Goal: Book appointment/travel/reservation

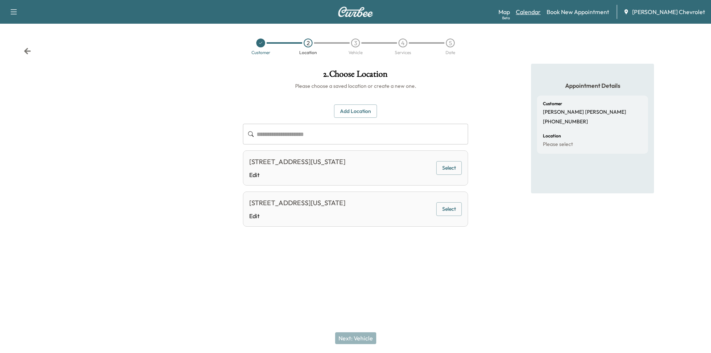
click at [540, 14] on link "Calendar" at bounding box center [528, 11] width 25 height 9
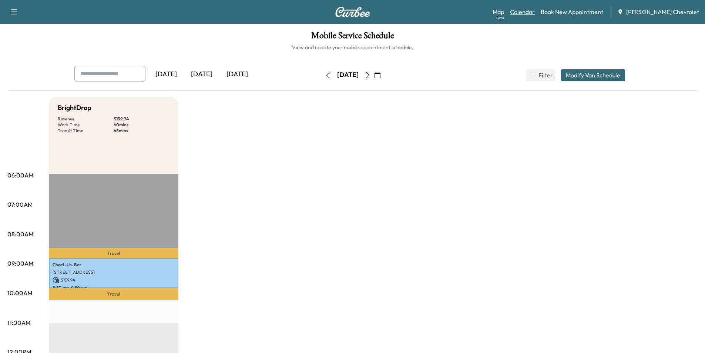
click at [535, 14] on link "Calendar" at bounding box center [522, 11] width 25 height 9
click at [380, 76] on icon "button" at bounding box center [378, 75] width 6 height 6
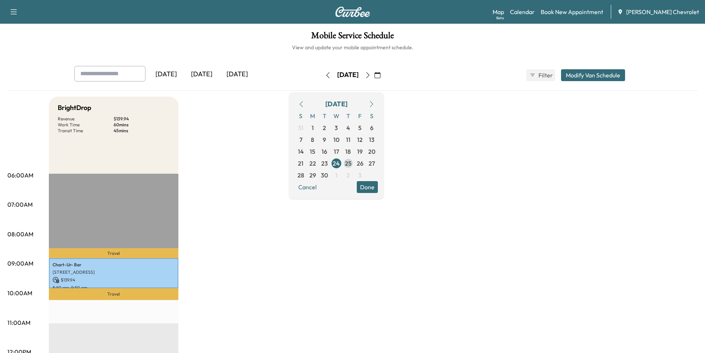
click at [352, 163] on span "25" at bounding box center [348, 163] width 7 height 9
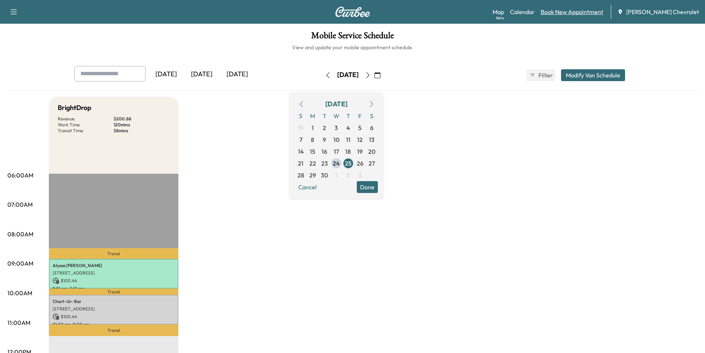
click at [573, 13] on link "Book New Appointment" at bounding box center [572, 11] width 63 height 9
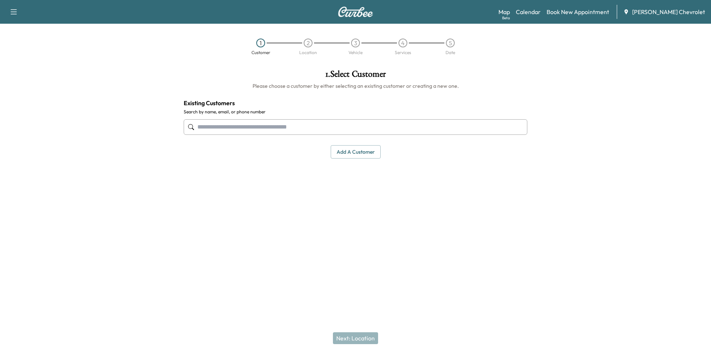
click at [300, 127] on input "text" at bounding box center [355, 127] width 343 height 16
paste input "**********"
type input "**********"
drag, startPoint x: 266, startPoint y: 127, endPoint x: 187, endPoint y: 128, distance: 78.5
click at [187, 128] on div "**********" at bounding box center [355, 127] width 343 height 24
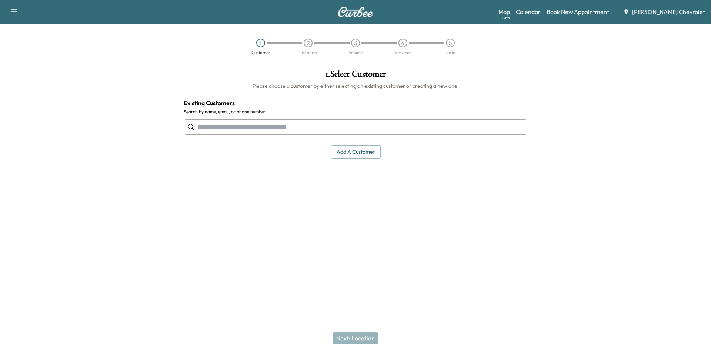
paste input "**********"
type input "**********"
click at [217, 125] on input "text" at bounding box center [355, 127] width 343 height 16
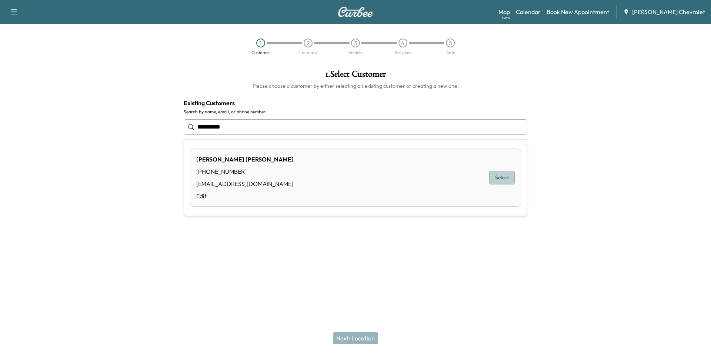
click at [504, 173] on button "Select" at bounding box center [502, 178] width 26 height 14
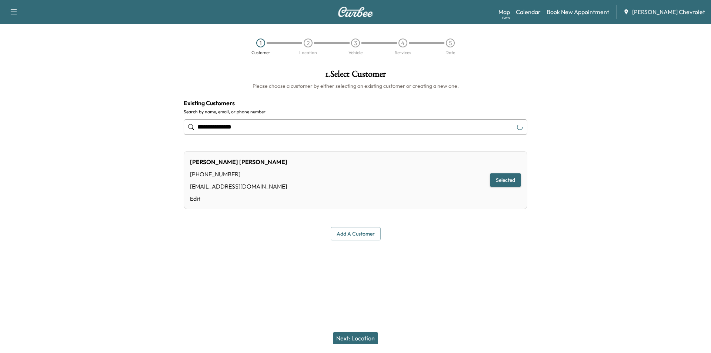
type input "**********"
click at [356, 342] on button "Next: Location" at bounding box center [355, 338] width 45 height 12
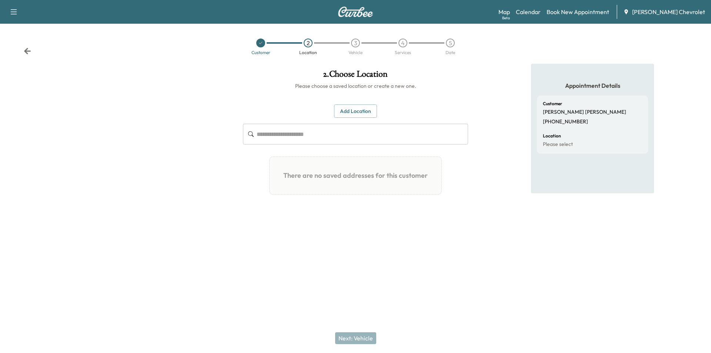
click at [286, 134] on input "text" at bounding box center [361, 134] width 211 height 21
click at [369, 114] on button "Add Location" at bounding box center [355, 111] width 43 height 14
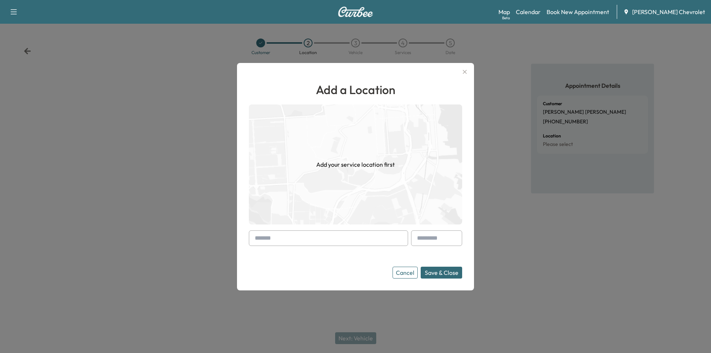
click at [464, 71] on icon "button" at bounding box center [464, 71] width 9 height 9
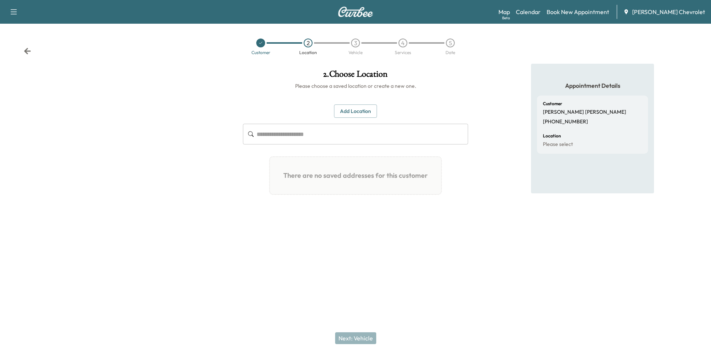
click at [259, 41] on icon at bounding box center [260, 43] width 4 height 4
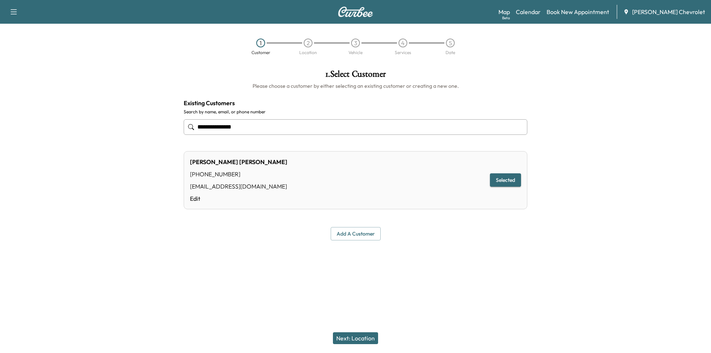
click at [367, 339] on button "Next: Location" at bounding box center [355, 338] width 45 height 12
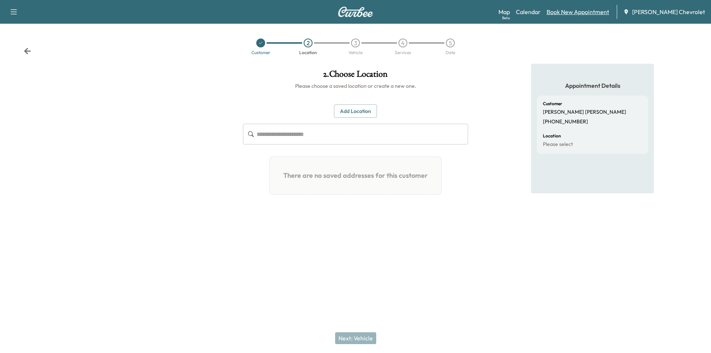
click at [592, 11] on link "Book New Appointment" at bounding box center [577, 11] width 63 height 9
drag, startPoint x: 596, startPoint y: 9, endPoint x: 586, endPoint y: 10, distance: 10.0
click at [596, 9] on link "Book New Appointment" at bounding box center [577, 11] width 63 height 9
click at [540, 14] on link "Calendar" at bounding box center [528, 11] width 25 height 9
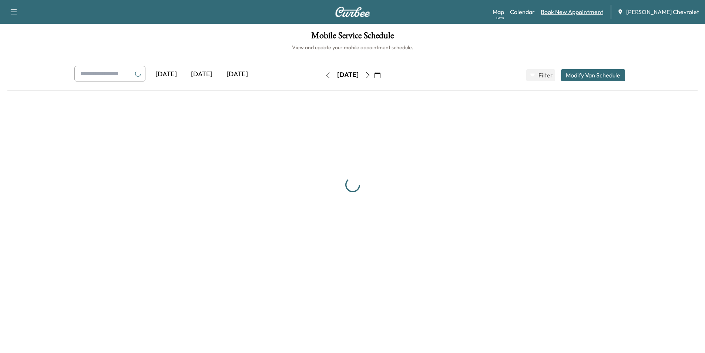
click at [571, 10] on link "Book New Appointment" at bounding box center [572, 11] width 63 height 9
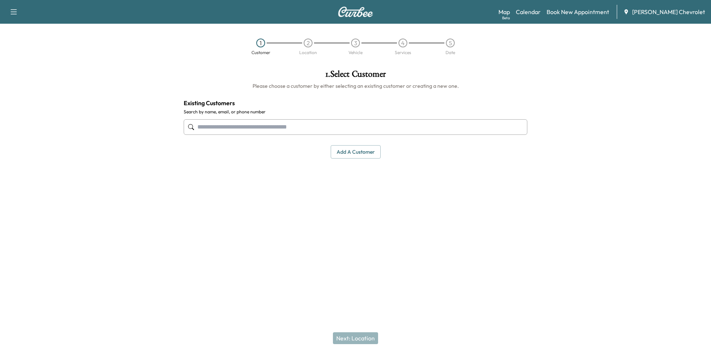
click at [283, 122] on input "text" at bounding box center [355, 127] width 343 height 16
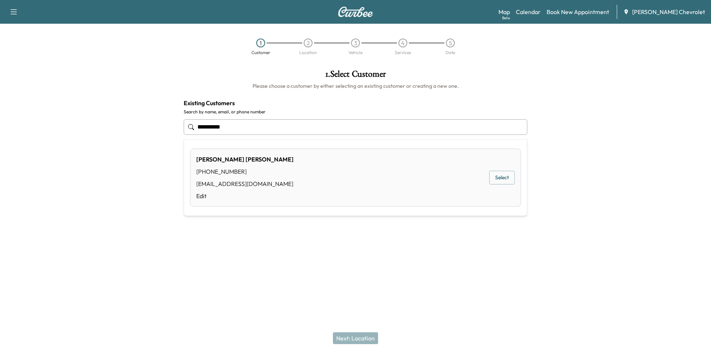
click at [507, 176] on button "Select" at bounding box center [502, 178] width 26 height 14
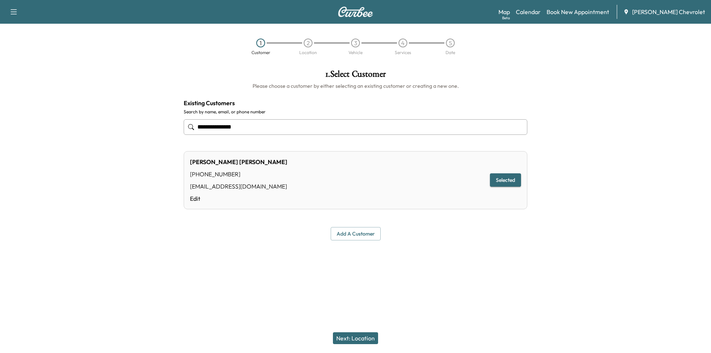
type input "**********"
click at [364, 337] on button "Next: Location" at bounding box center [355, 338] width 45 height 12
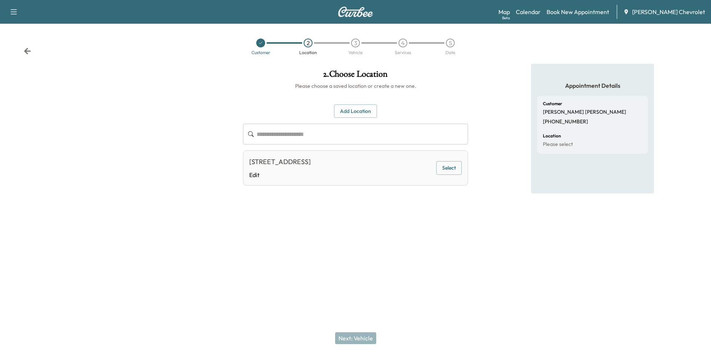
click at [452, 170] on button "Select" at bounding box center [449, 168] width 26 height 14
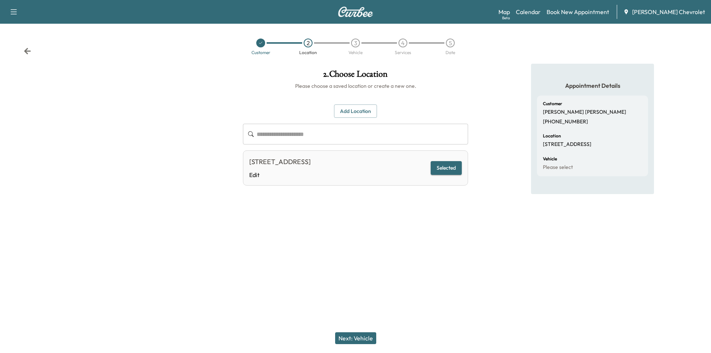
click at [359, 337] on button "Next: Vehicle" at bounding box center [355, 338] width 41 height 12
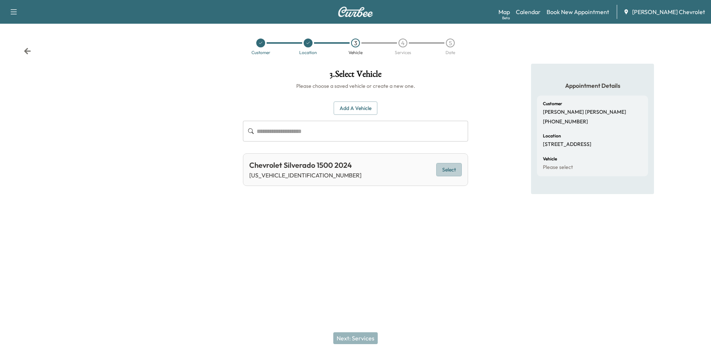
click at [447, 174] on button "Select" at bounding box center [449, 170] width 26 height 14
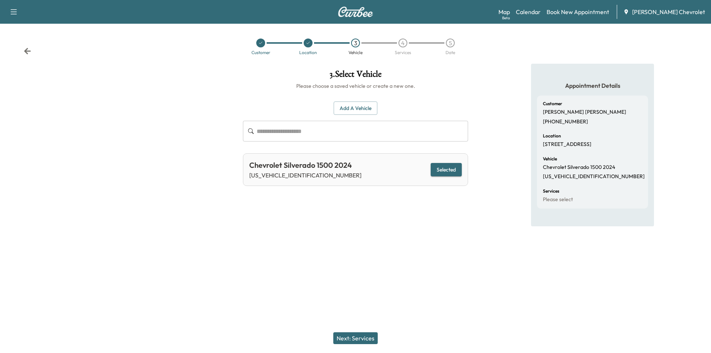
click at [362, 342] on button "Next: Services" at bounding box center [355, 338] width 44 height 12
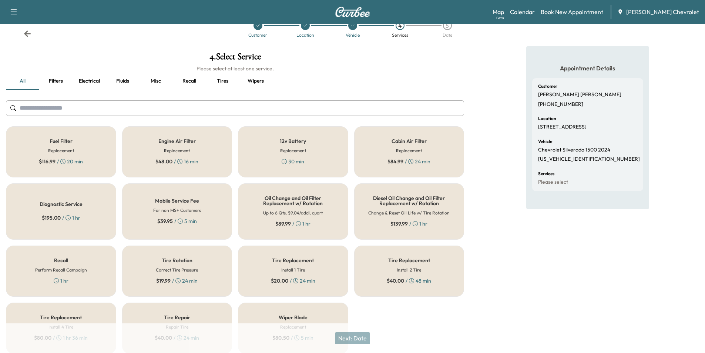
scroll to position [48, 0]
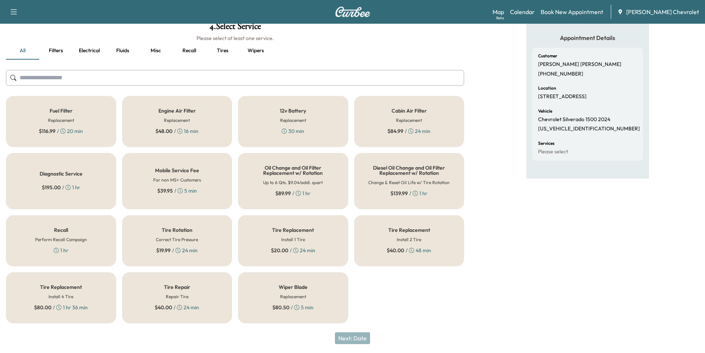
click at [309, 177] on div "Oil Change and Oil Filter Replacement w/ Rotation Up to 6 Qts. $9.04/addl. quar…" at bounding box center [293, 181] width 110 height 56
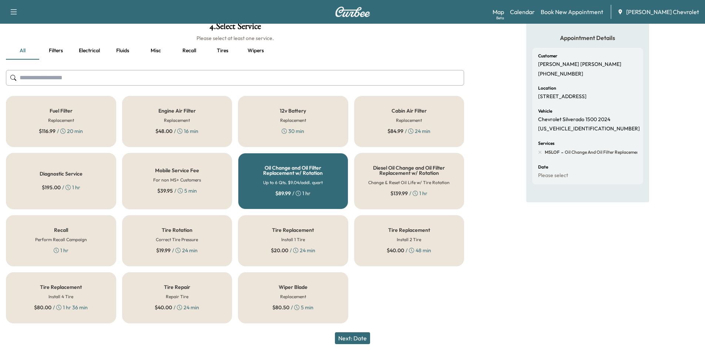
click at [57, 239] on h6 "Perform Recall Campaign" at bounding box center [61, 239] width 52 height 7
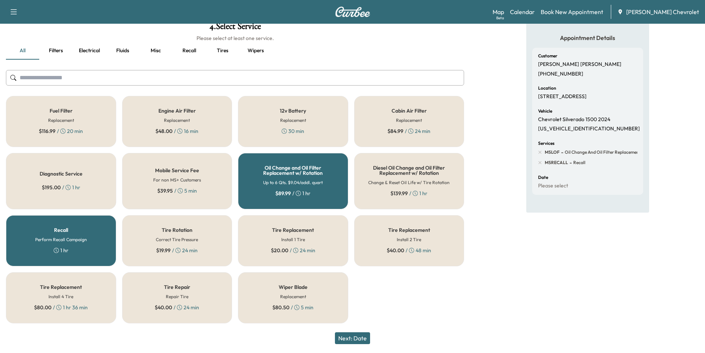
click at [363, 340] on button "Next: Date" at bounding box center [352, 338] width 35 height 12
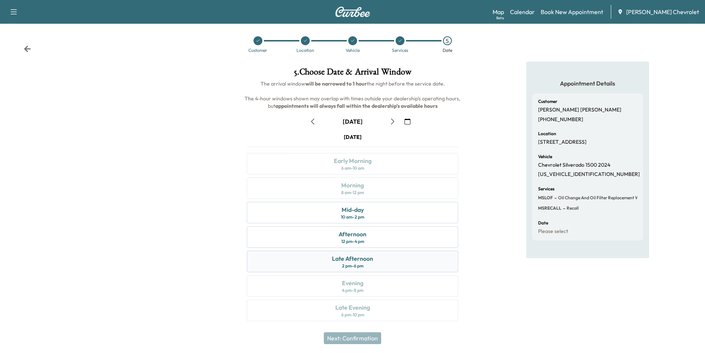
scroll to position [3, 0]
click at [343, 214] on div "10 am - 2 pm" at bounding box center [352, 216] width 23 height 6
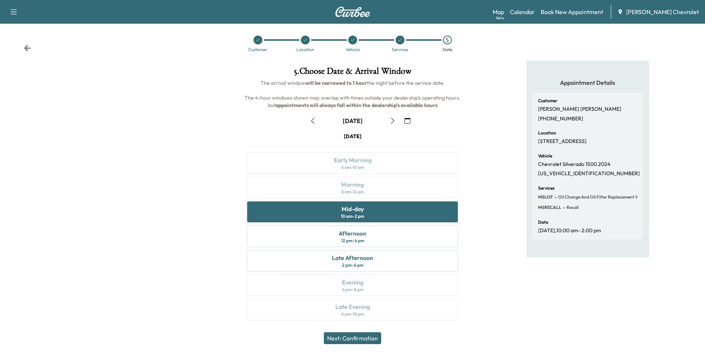
click at [358, 338] on button "Next: Confirmation" at bounding box center [352, 338] width 57 height 12
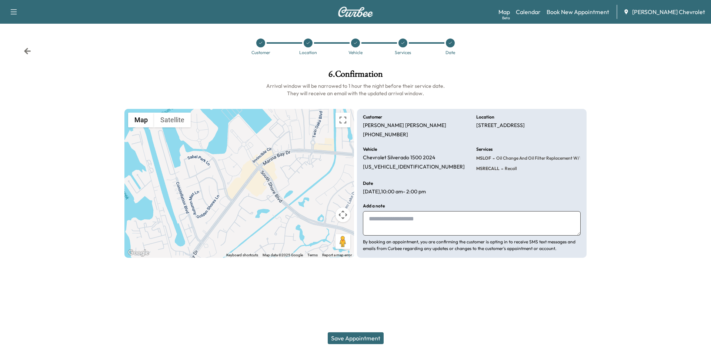
click at [414, 220] on textarea at bounding box center [472, 223] width 218 height 24
click at [400, 219] on textarea "**********" at bounding box center [472, 223] width 218 height 24
click at [465, 219] on textarea "**********" at bounding box center [472, 223] width 218 height 24
type textarea "**********"
click at [349, 337] on button "Save Appointment" at bounding box center [356, 338] width 56 height 12
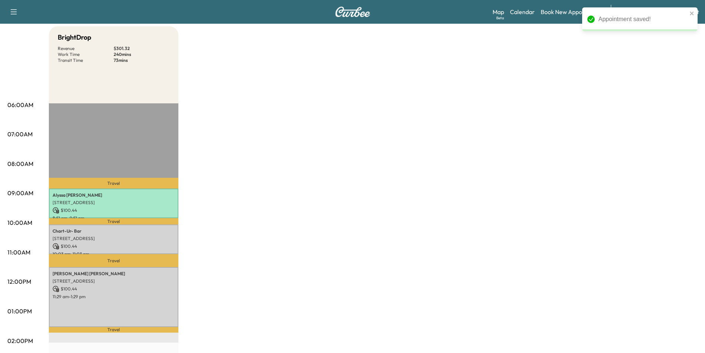
scroll to position [185, 0]
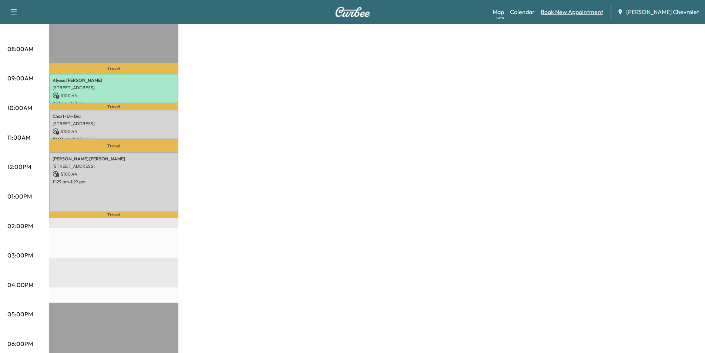
click at [603, 11] on link "Book New Appointment" at bounding box center [572, 11] width 63 height 9
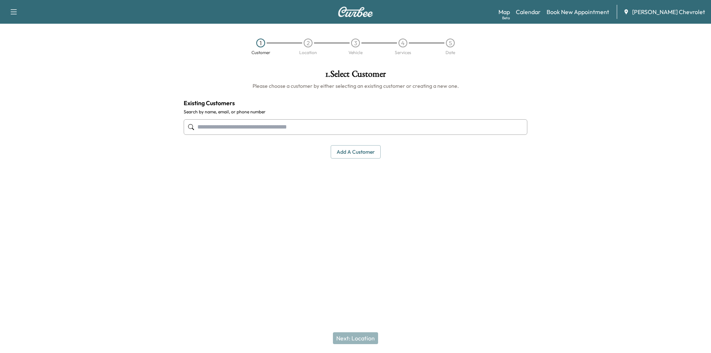
click at [235, 124] on input "text" at bounding box center [355, 127] width 343 height 16
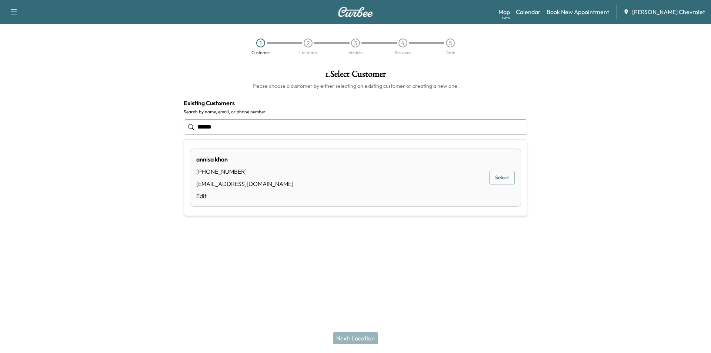
click at [509, 178] on button "Select" at bounding box center [502, 178] width 26 height 14
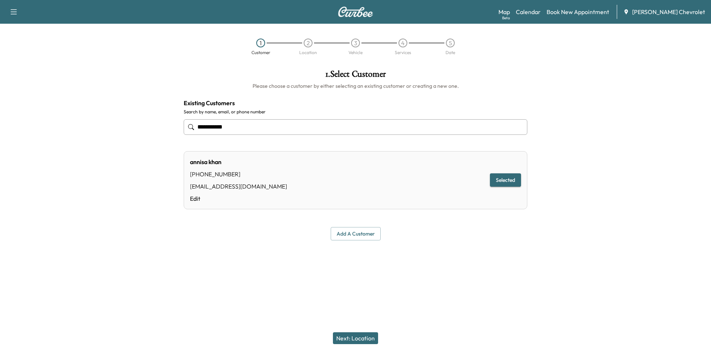
type input "**********"
click at [365, 336] on button "Next: Location" at bounding box center [355, 338] width 45 height 12
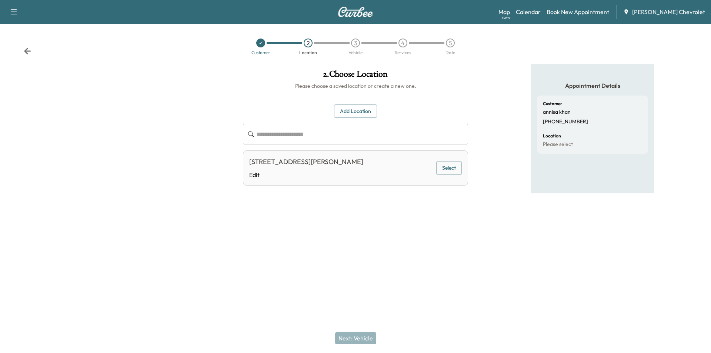
click at [448, 175] on button "Select" at bounding box center [449, 168] width 26 height 14
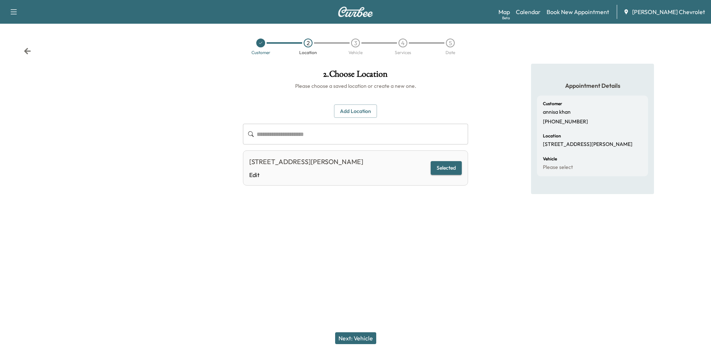
click at [365, 337] on button "Next: Vehicle" at bounding box center [355, 338] width 41 height 12
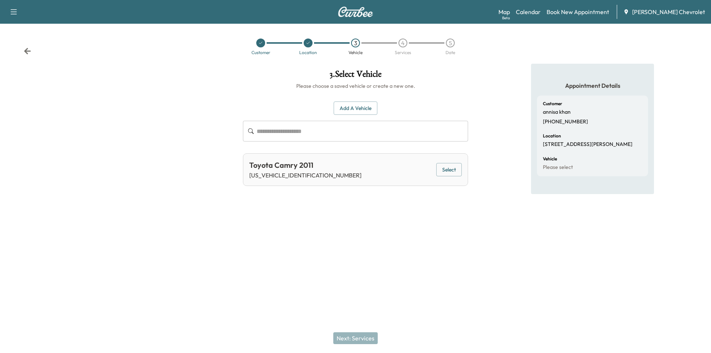
click at [452, 169] on button "Select" at bounding box center [449, 170] width 26 height 14
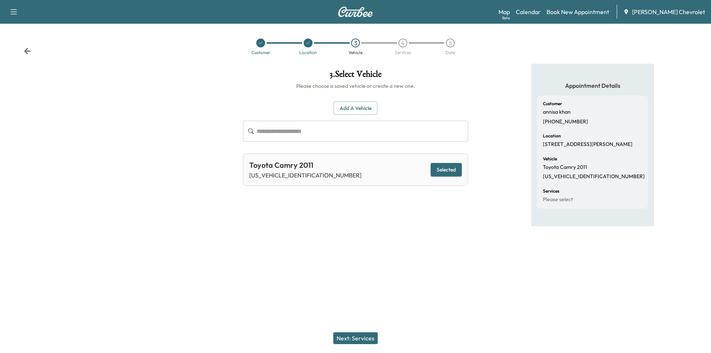
click at [362, 338] on button "Next: Services" at bounding box center [355, 338] width 44 height 12
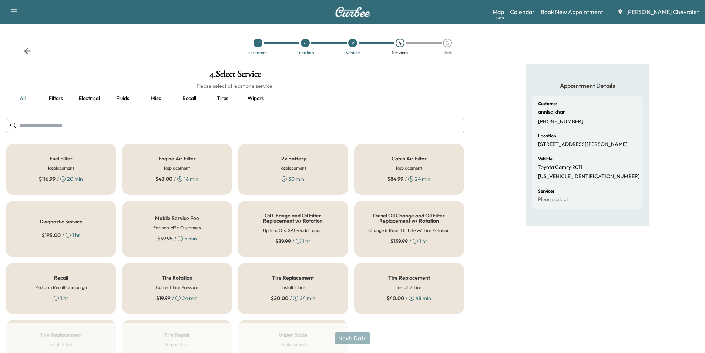
click at [397, 221] on h5 "Diesel Oil Change and Oil Filter Replacement w/ Rotation" at bounding box center [409, 218] width 86 height 10
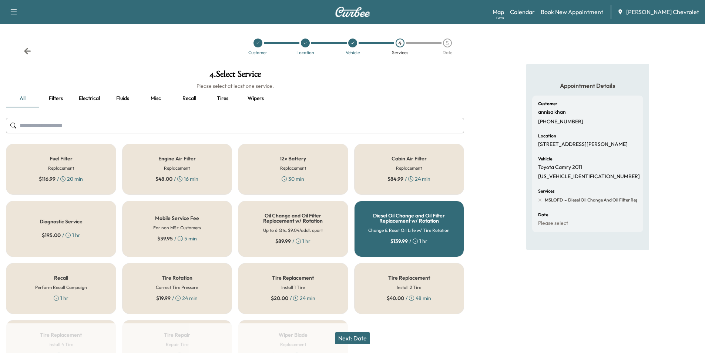
drag, startPoint x: 439, startPoint y: 215, endPoint x: 380, endPoint y: 226, distance: 59.1
click at [437, 216] on h5 "Diesel Oil Change and Oil Filter Replacement w/ Rotation" at bounding box center [409, 218] width 86 height 10
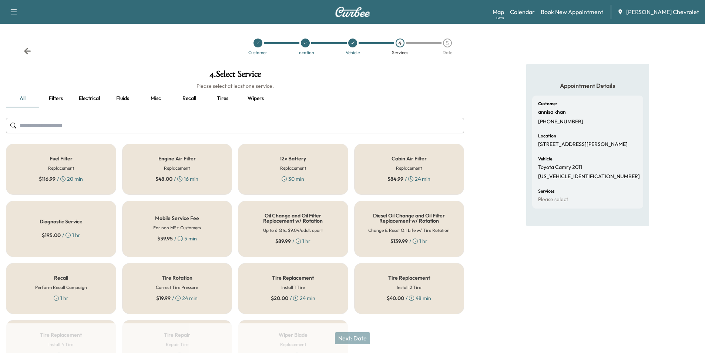
click at [286, 225] on div "Oil Change and Oil Filter Replacement w/ Rotation Up to 6 Qts. $9.04/addl. quar…" at bounding box center [293, 229] width 110 height 56
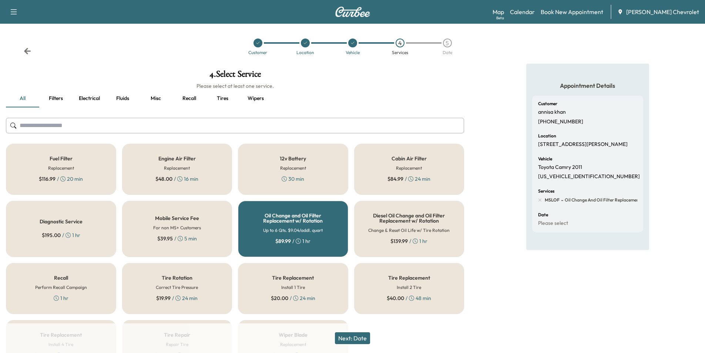
click at [359, 338] on button "Next: Date" at bounding box center [352, 338] width 35 height 12
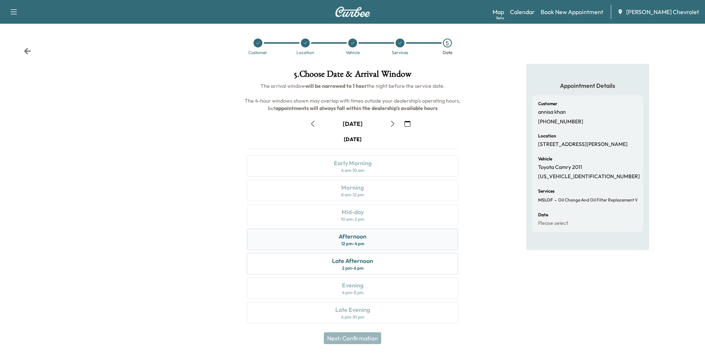
drag, startPoint x: 390, startPoint y: 240, endPoint x: 392, endPoint y: 243, distance: 4.0
click at [390, 240] on div "Afternoon 12 pm - 4 pm" at bounding box center [352, 238] width 211 height 21
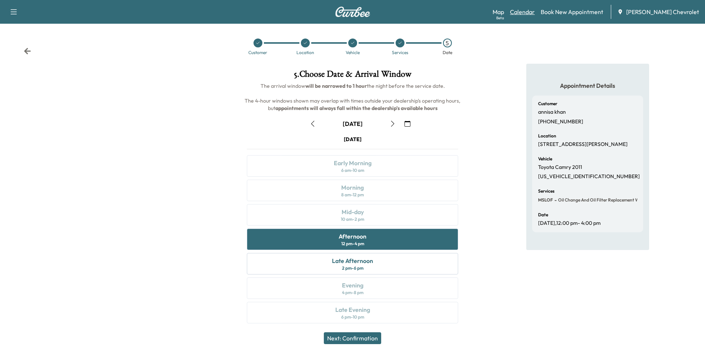
click at [535, 10] on link "Calendar" at bounding box center [522, 11] width 25 height 9
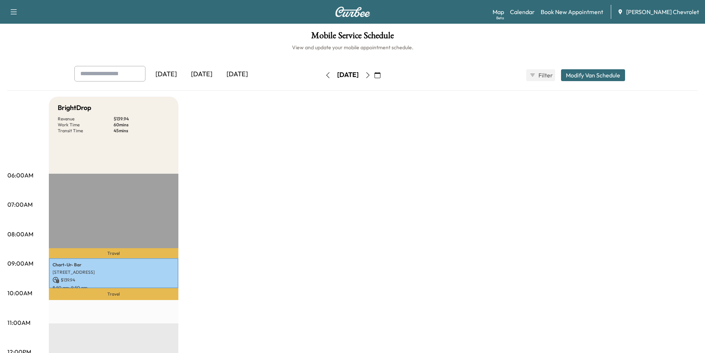
click at [371, 72] on icon "button" at bounding box center [368, 75] width 6 height 6
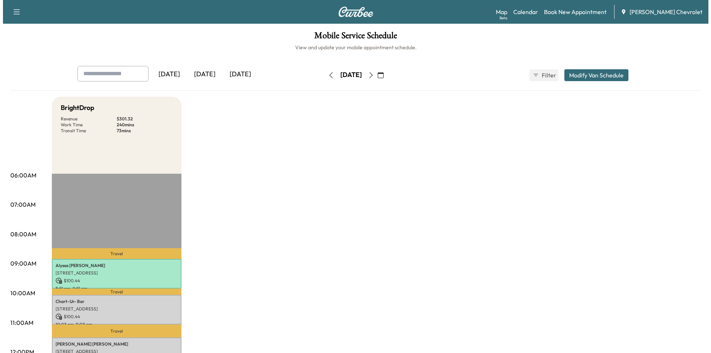
scroll to position [185, 0]
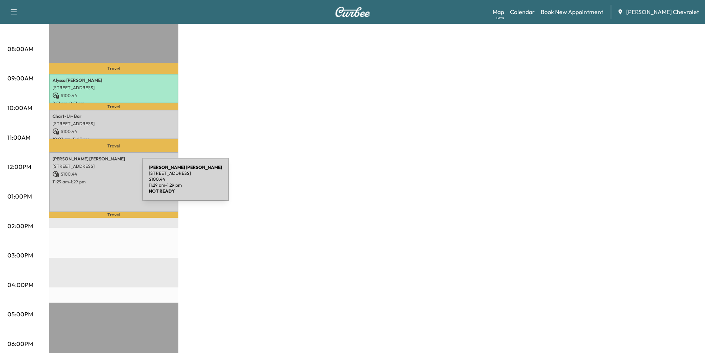
click at [95, 183] on div "[PERSON_NAME] [STREET_ADDRESS][PERSON_NAME] $ 100.44 11:29 am - 1:29 pm" at bounding box center [114, 182] width 130 height 60
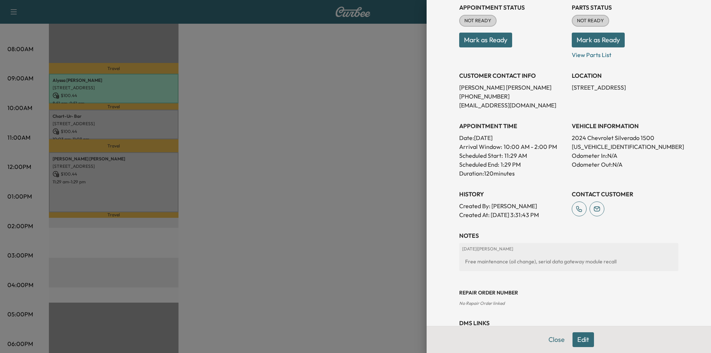
scroll to position [128, 0]
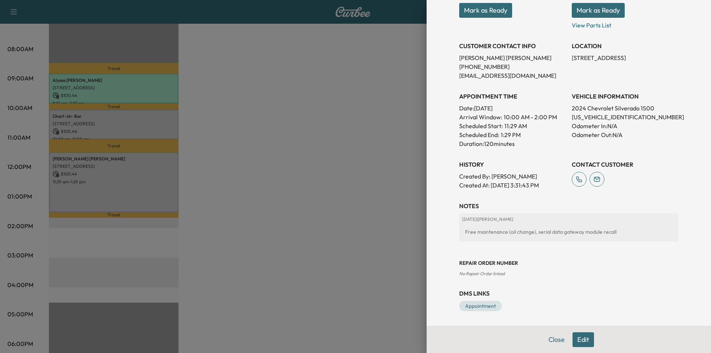
click at [582, 342] on button "Edit" at bounding box center [582, 339] width 21 height 15
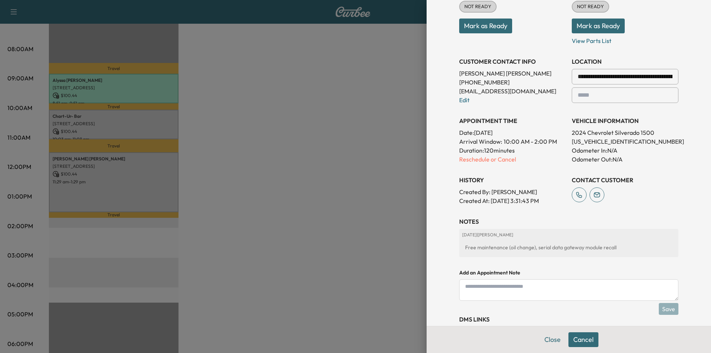
scroll to position [144, 0]
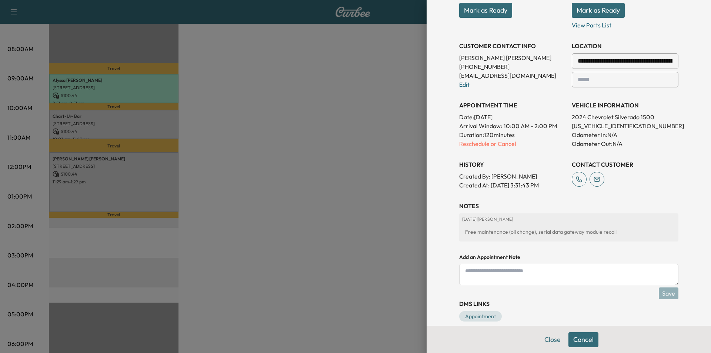
click at [550, 229] on div "Free maintenance (oil change), serial data gateway module recall" at bounding box center [568, 231] width 213 height 13
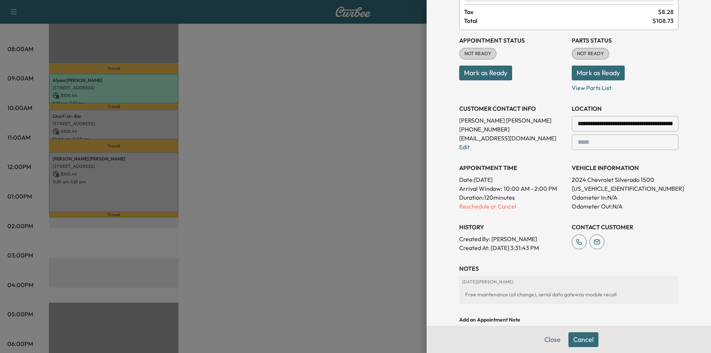
scroll to position [154, 0]
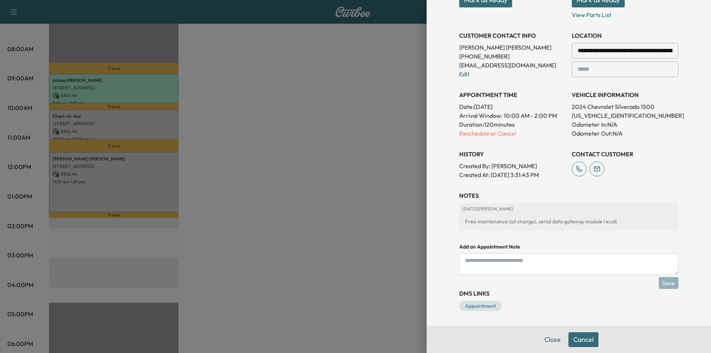
click at [488, 266] on textarea at bounding box center [568, 263] width 219 height 21
paste textarea "**********"
type textarea "**********"
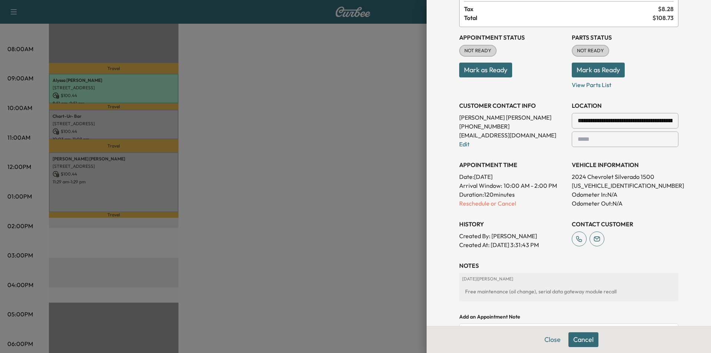
scroll to position [154, 0]
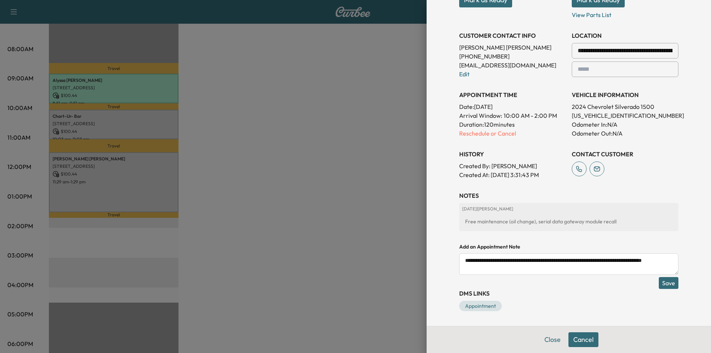
click at [498, 266] on textarea "**********" at bounding box center [568, 263] width 219 height 21
paste textarea "**********"
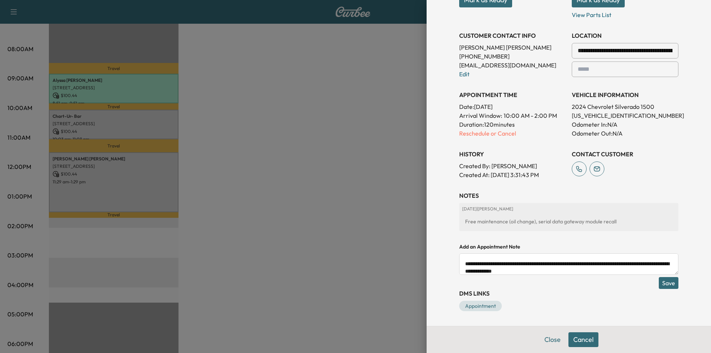
scroll to position [19, 0]
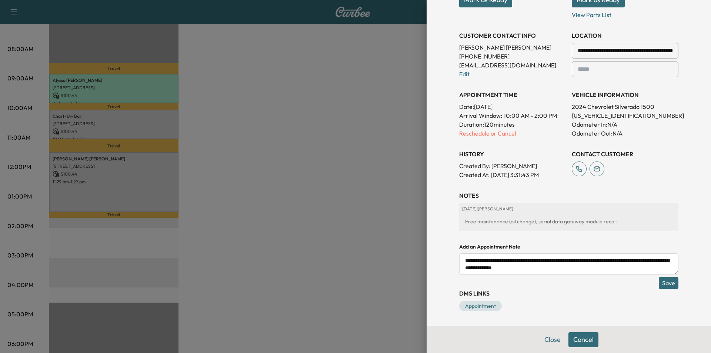
type textarea "**********"
click at [660, 284] on button "Save" at bounding box center [668, 283] width 20 height 12
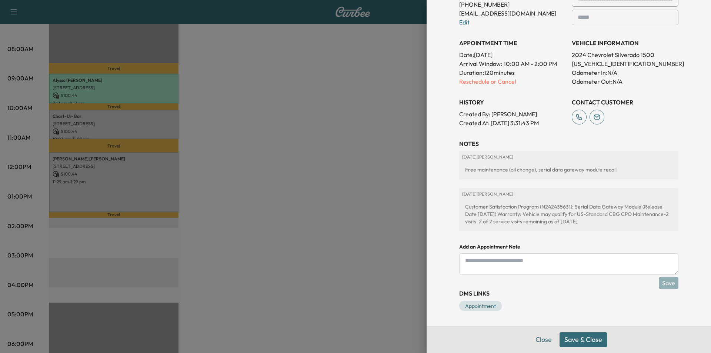
scroll to position [132, 0]
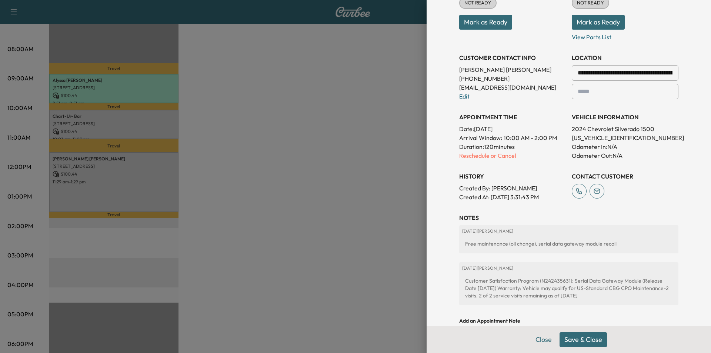
click at [581, 336] on button "Save & Close" at bounding box center [582, 339] width 47 height 15
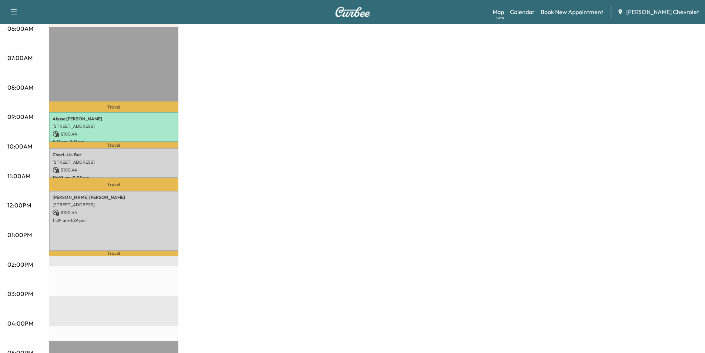
scroll to position [148, 0]
